Goal: Information Seeking & Learning: Learn about a topic

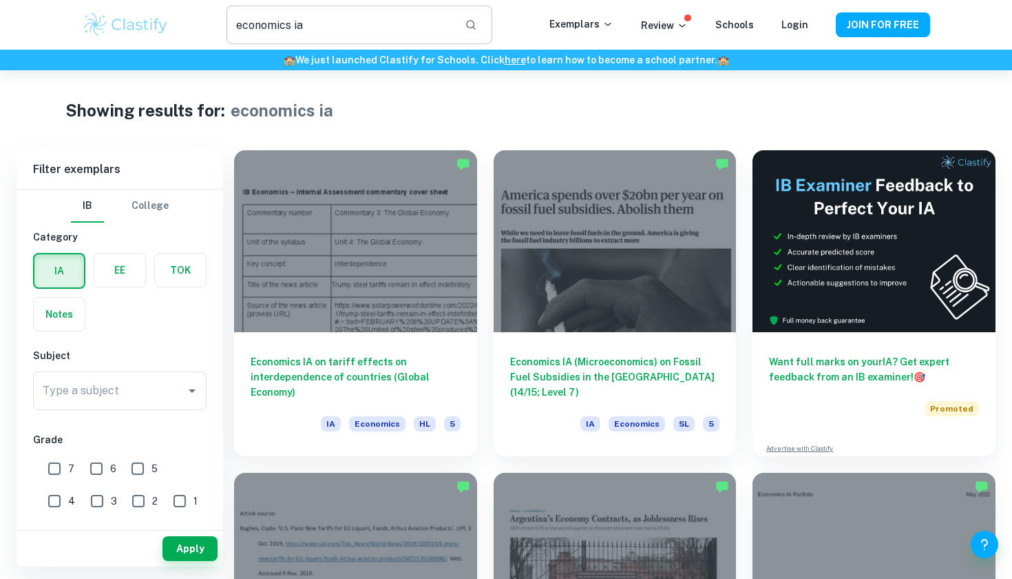
click at [370, 20] on input "economics ia" at bounding box center [340, 25] width 227 height 39
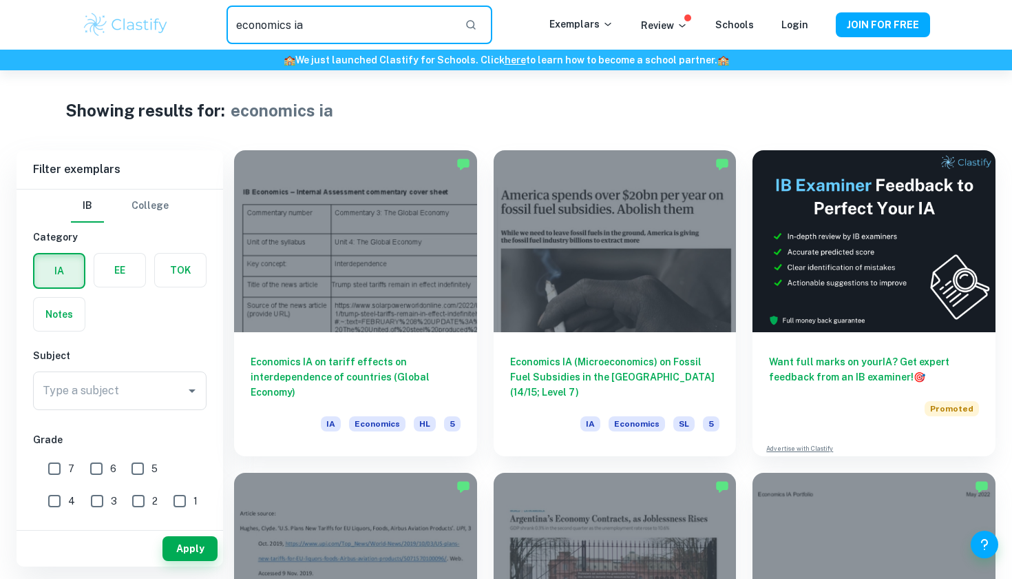
drag, startPoint x: 326, startPoint y: 25, endPoint x: 219, endPoint y: 23, distance: 107.5
click at [219, 23] on div "economics ia ​" at bounding box center [359, 25] width 380 height 39
type input "extended essay"
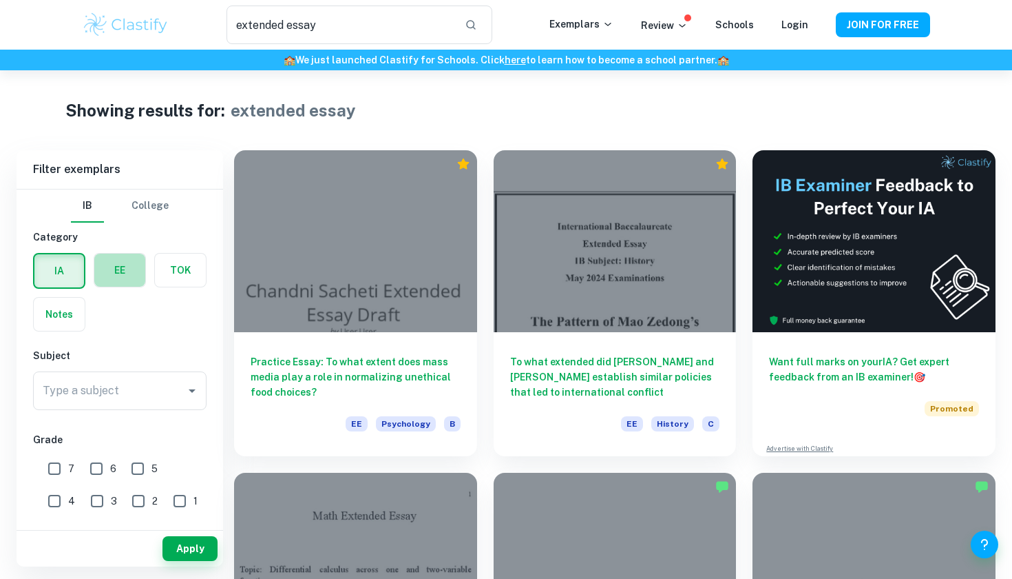
click at [110, 284] on label "button" at bounding box center [119, 269] width 51 height 33
click at [0, 0] on input "radio" at bounding box center [0, 0] width 0 height 0
click at [61, 469] on input "A" at bounding box center [56, 470] width 28 height 28
checkbox input "true"
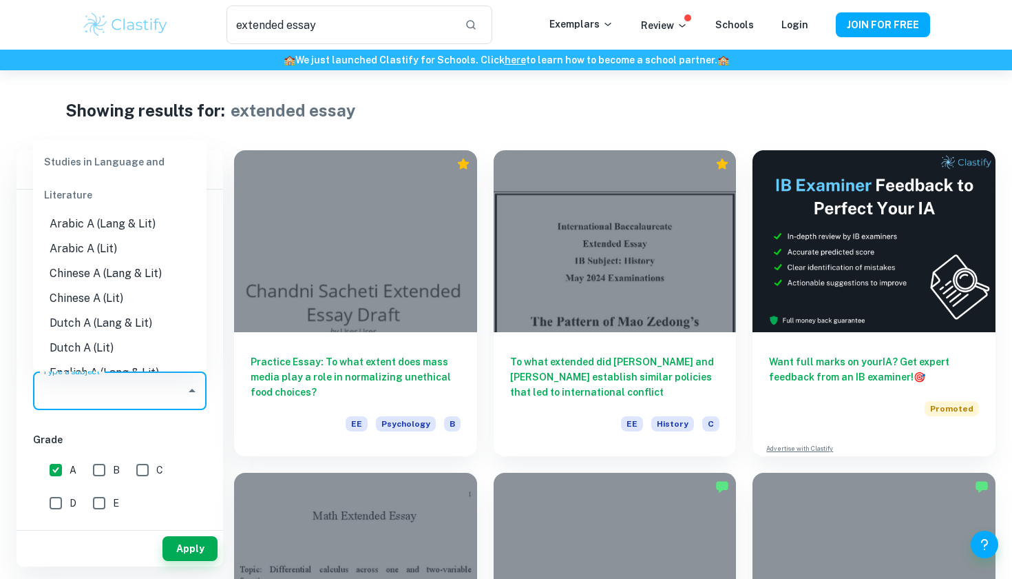
click at [139, 399] on input "Type a subject" at bounding box center [109, 390] width 141 height 26
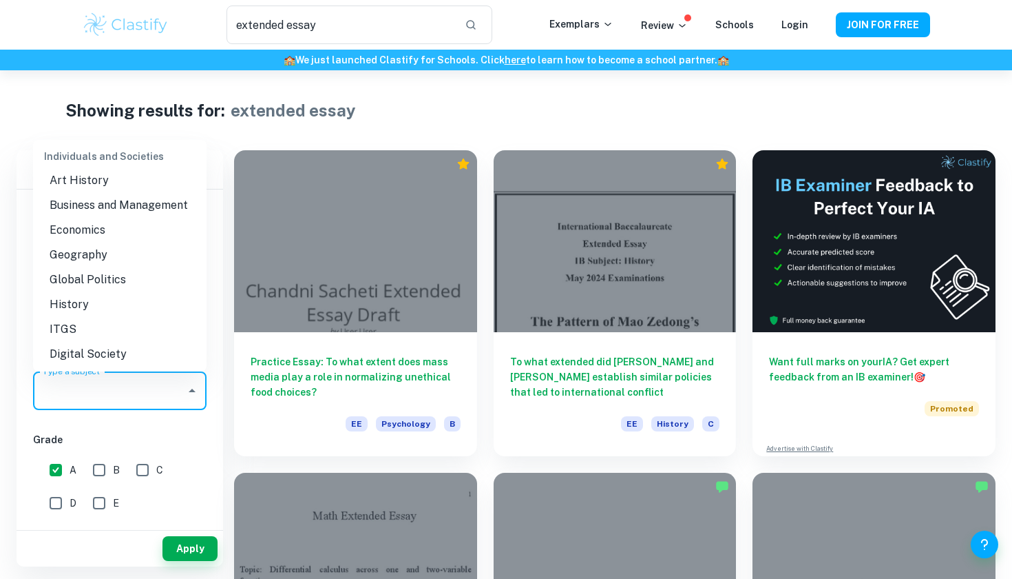
scroll to position [1208, 0]
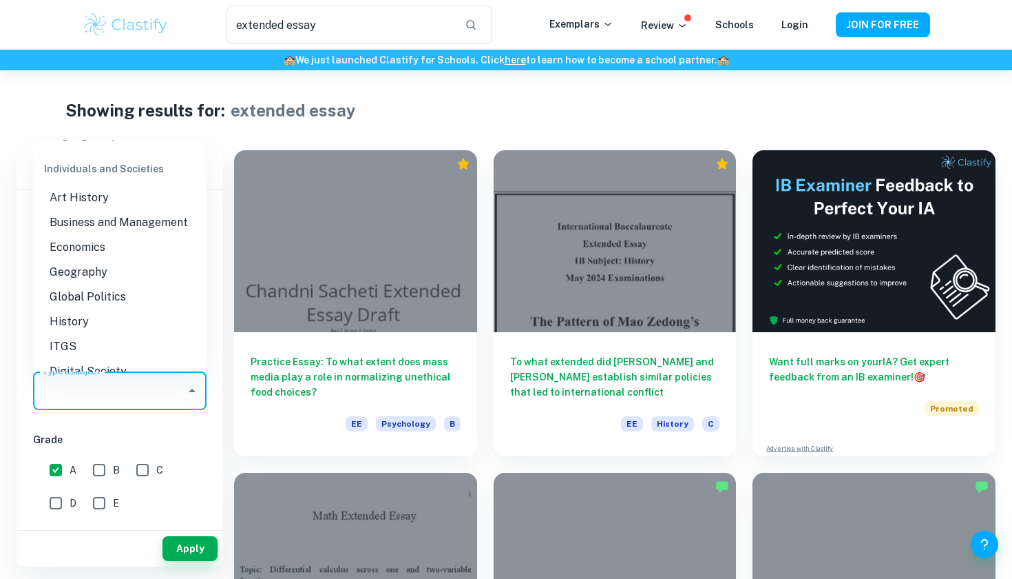
click at [103, 249] on li "Economics" at bounding box center [120, 247] width 174 height 25
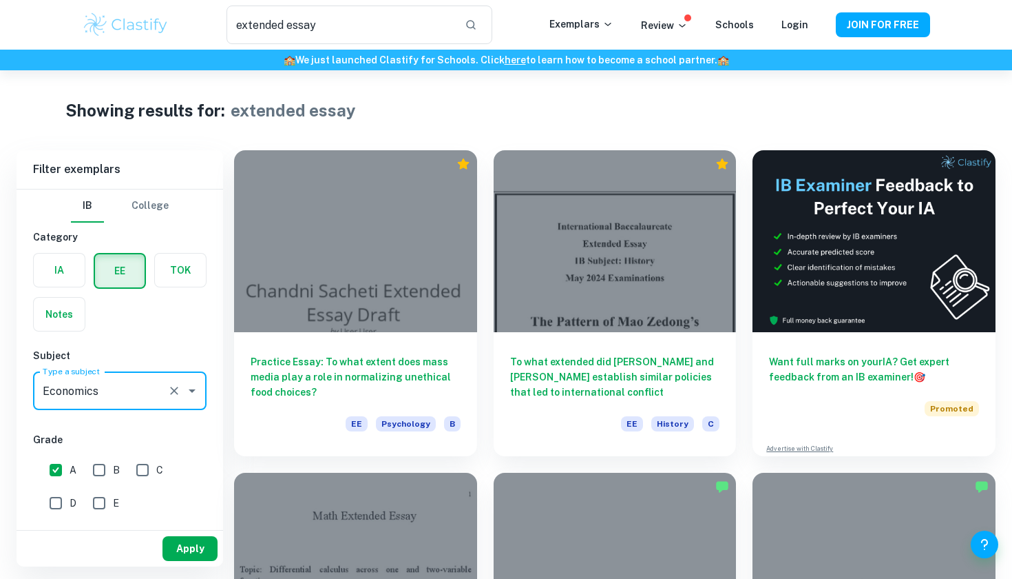
click at [182, 544] on button "Apply" at bounding box center [190, 548] width 55 height 25
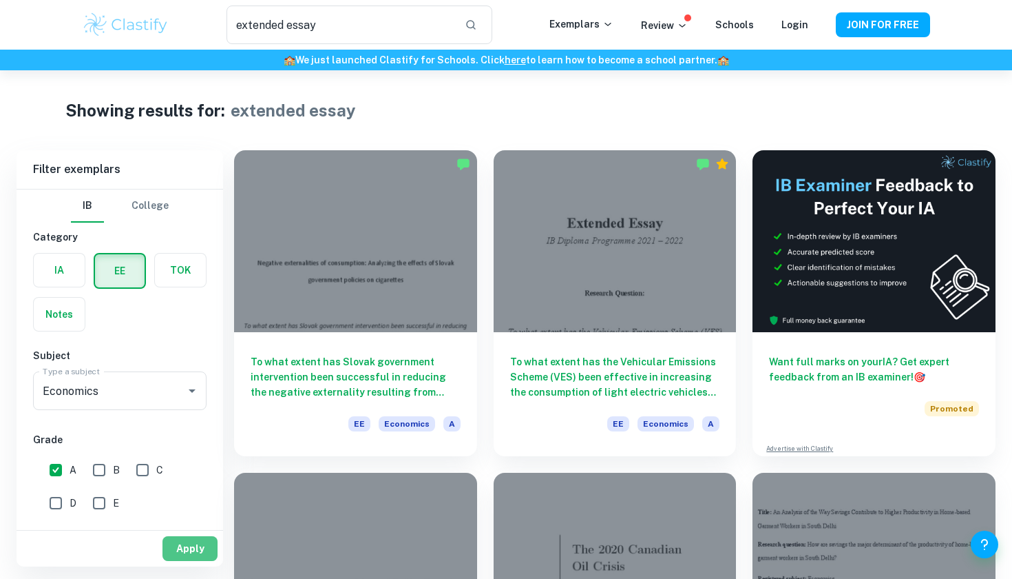
click at [187, 553] on button "Apply" at bounding box center [190, 548] width 55 height 25
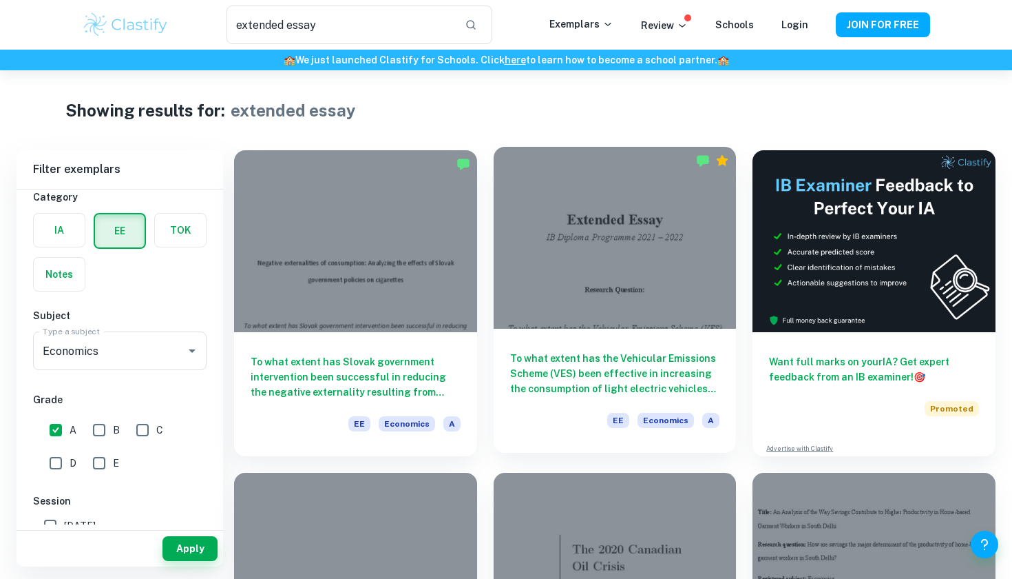
click at [530, 273] on div at bounding box center [615, 238] width 243 height 182
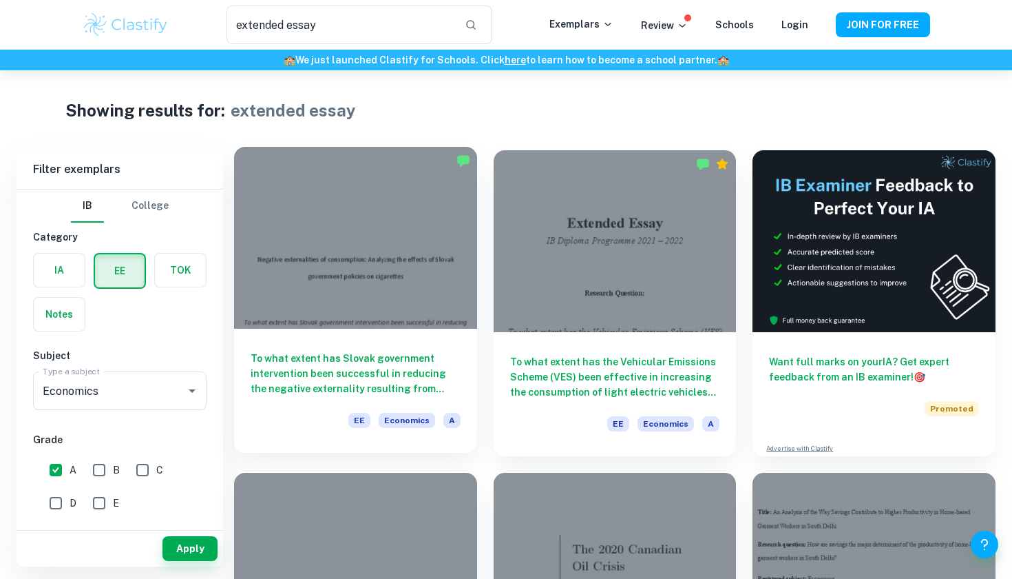
click at [373, 240] on div at bounding box center [355, 238] width 243 height 182
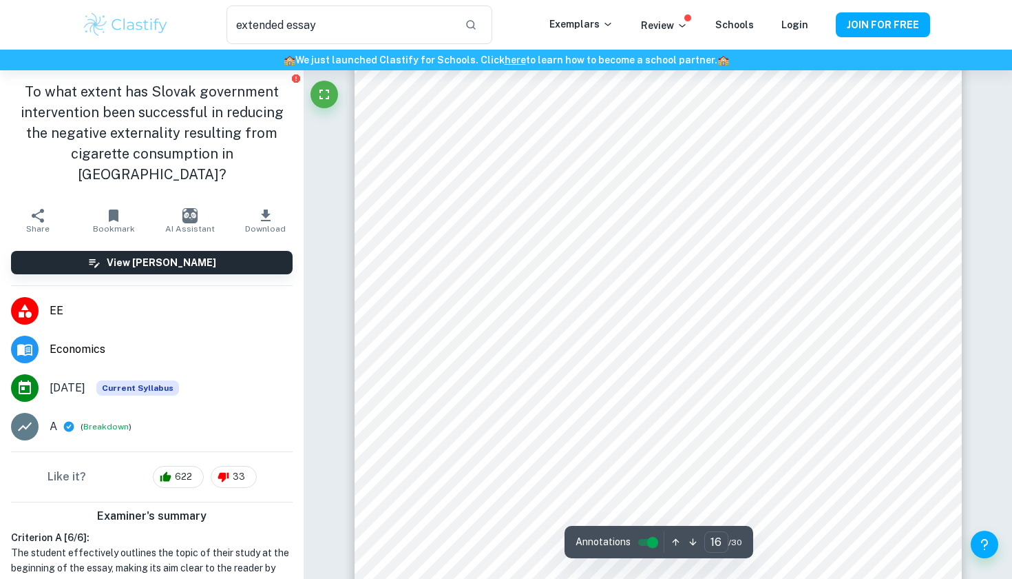
scroll to position [12325, 0]
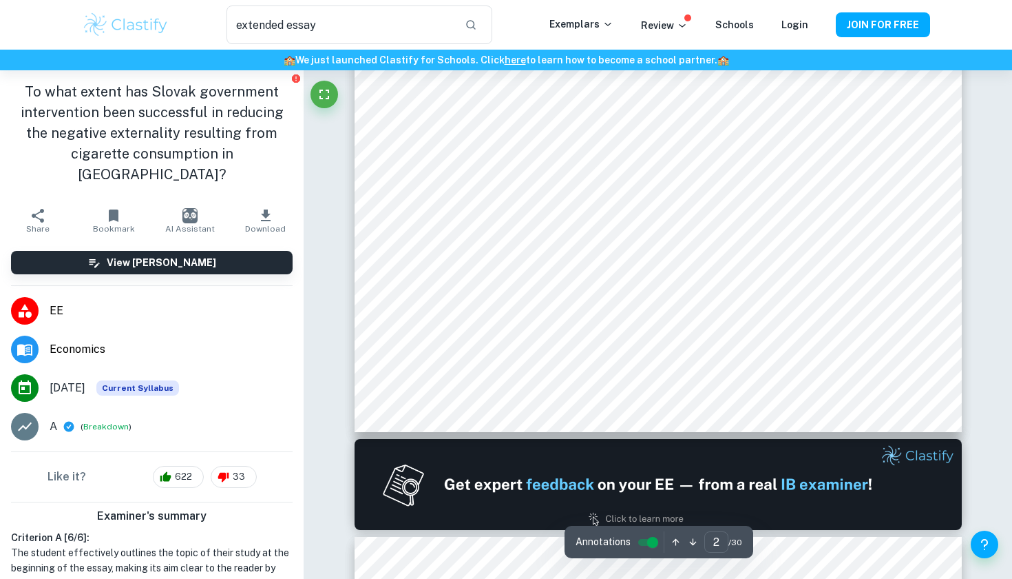
type input "1"
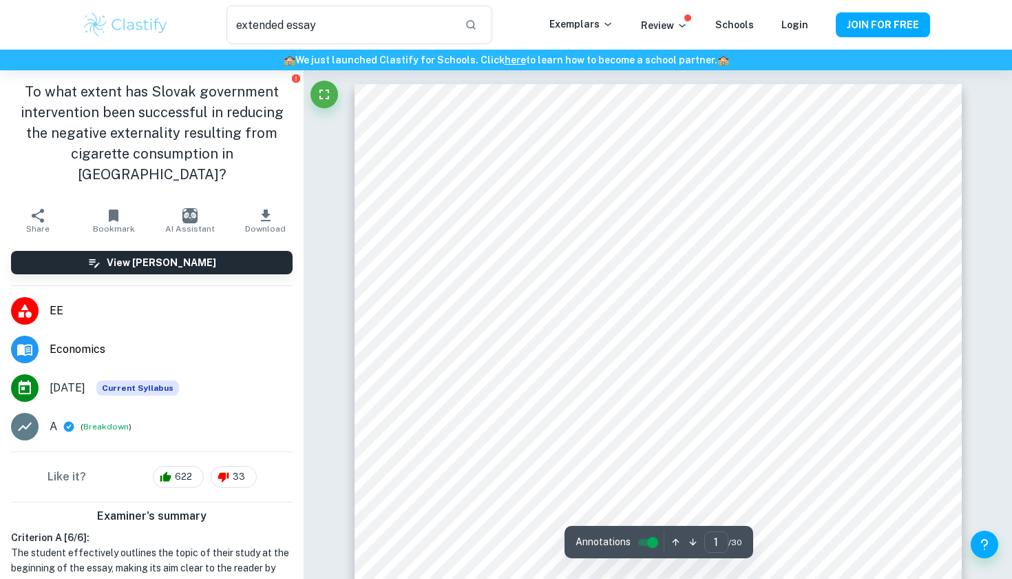
scroll to position [22, 0]
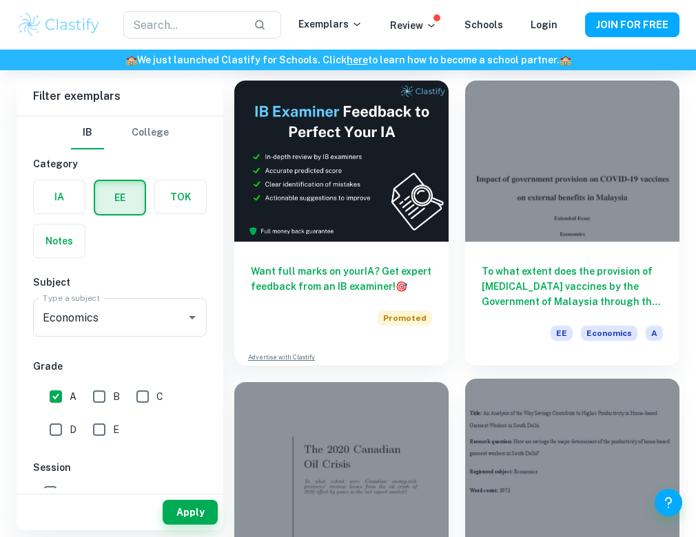
scroll to position [356, 0]
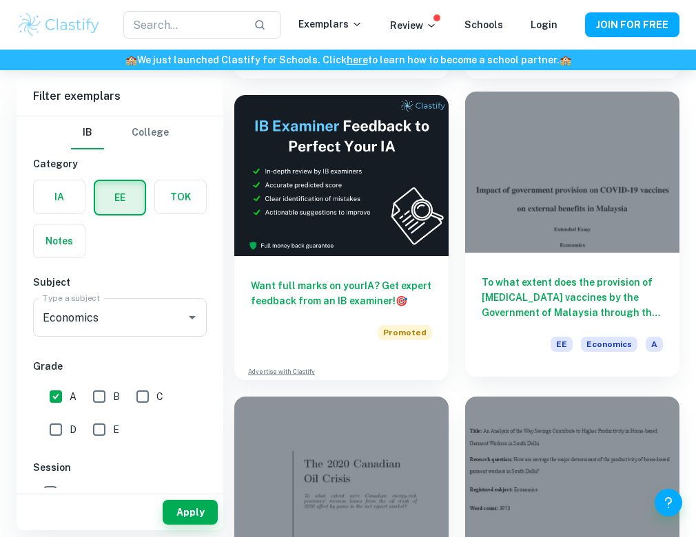
click at [517, 184] on div at bounding box center [572, 172] width 214 height 160
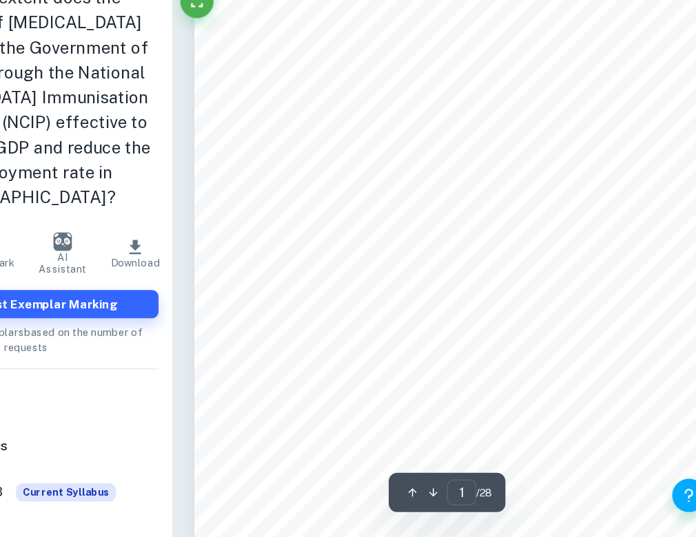
scroll to position [106, 0]
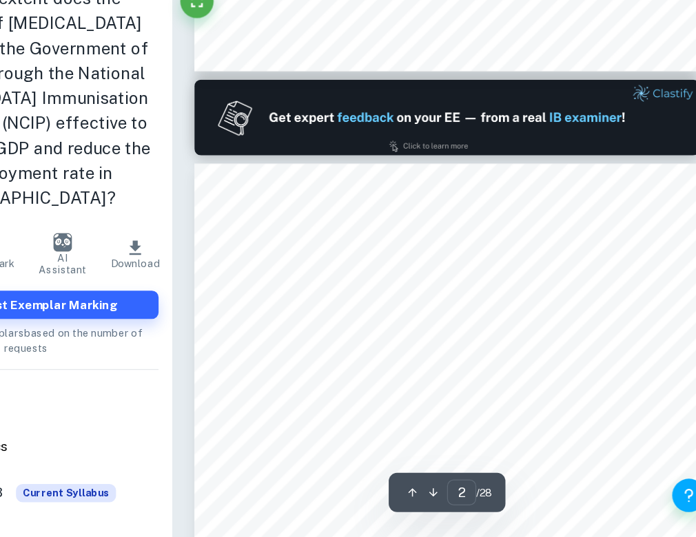
type input "1"
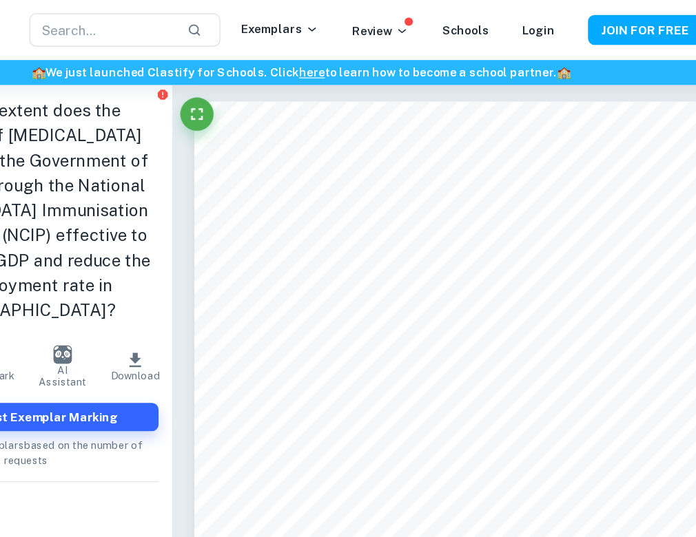
scroll to position [0, 0]
